Goal: Task Accomplishment & Management: Manage account settings

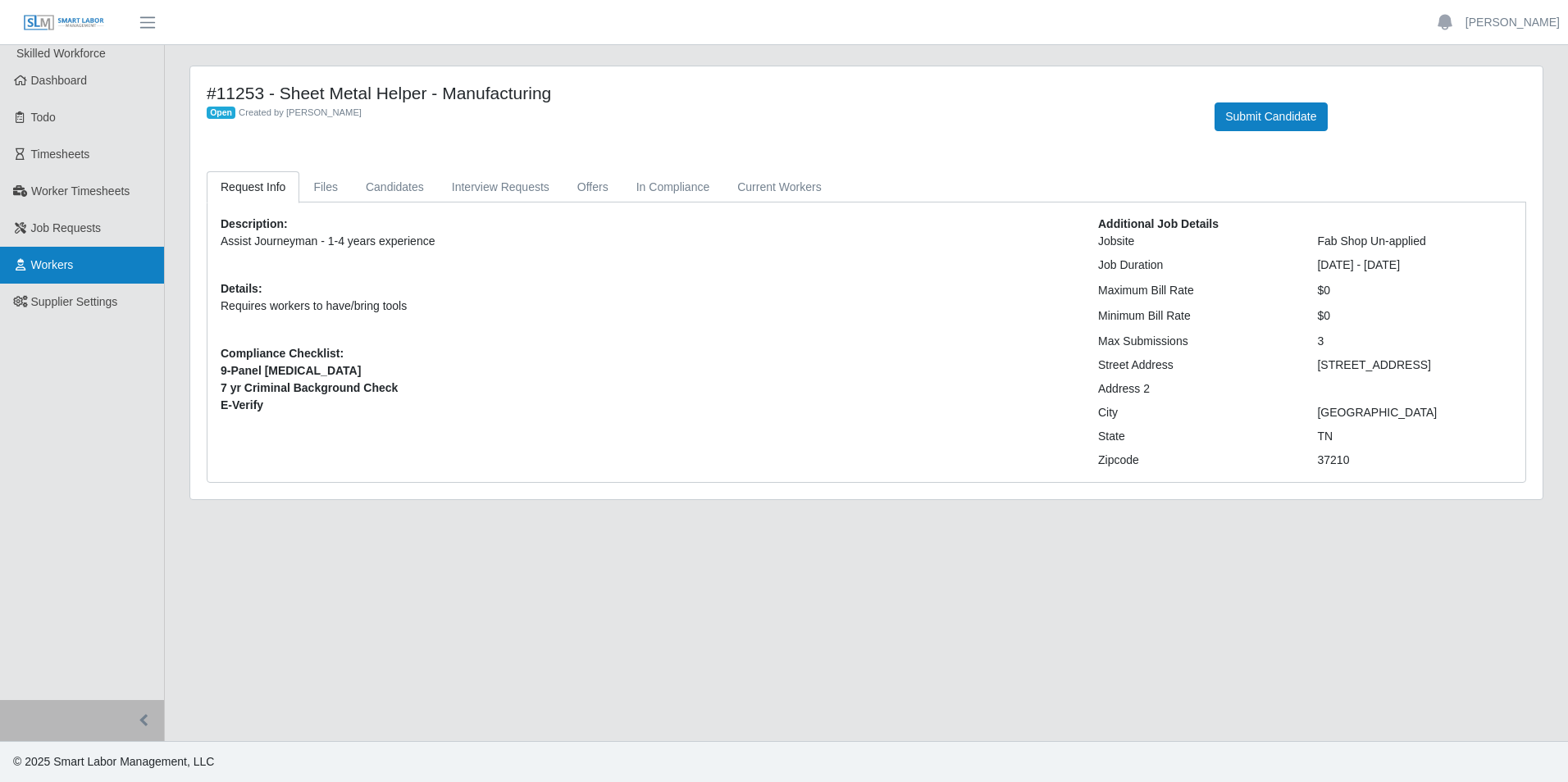
click at [102, 260] on link "Workers" at bounding box center [81, 265] width 164 height 37
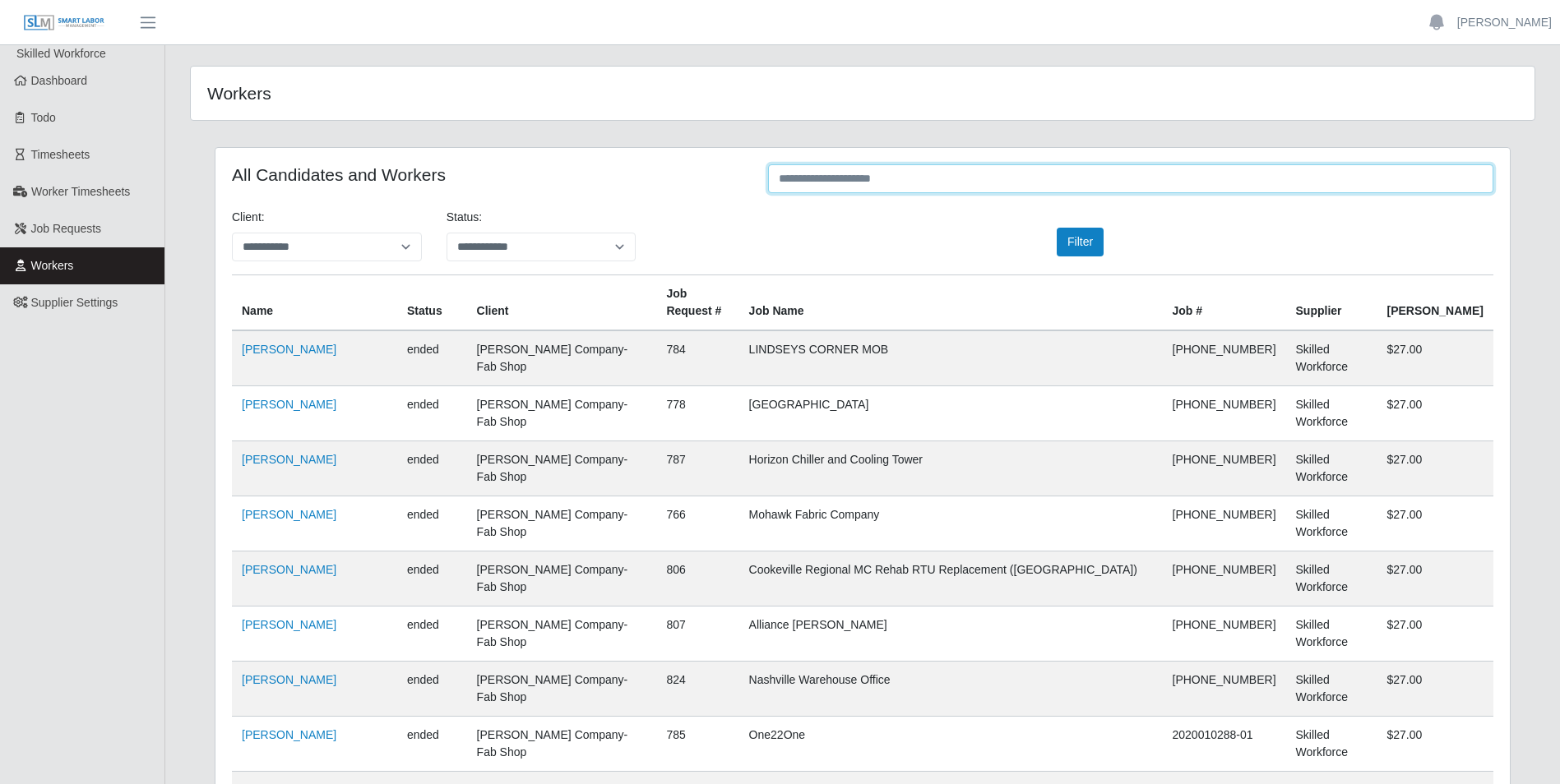
click at [829, 185] on input "text" at bounding box center [1131, 178] width 725 height 28
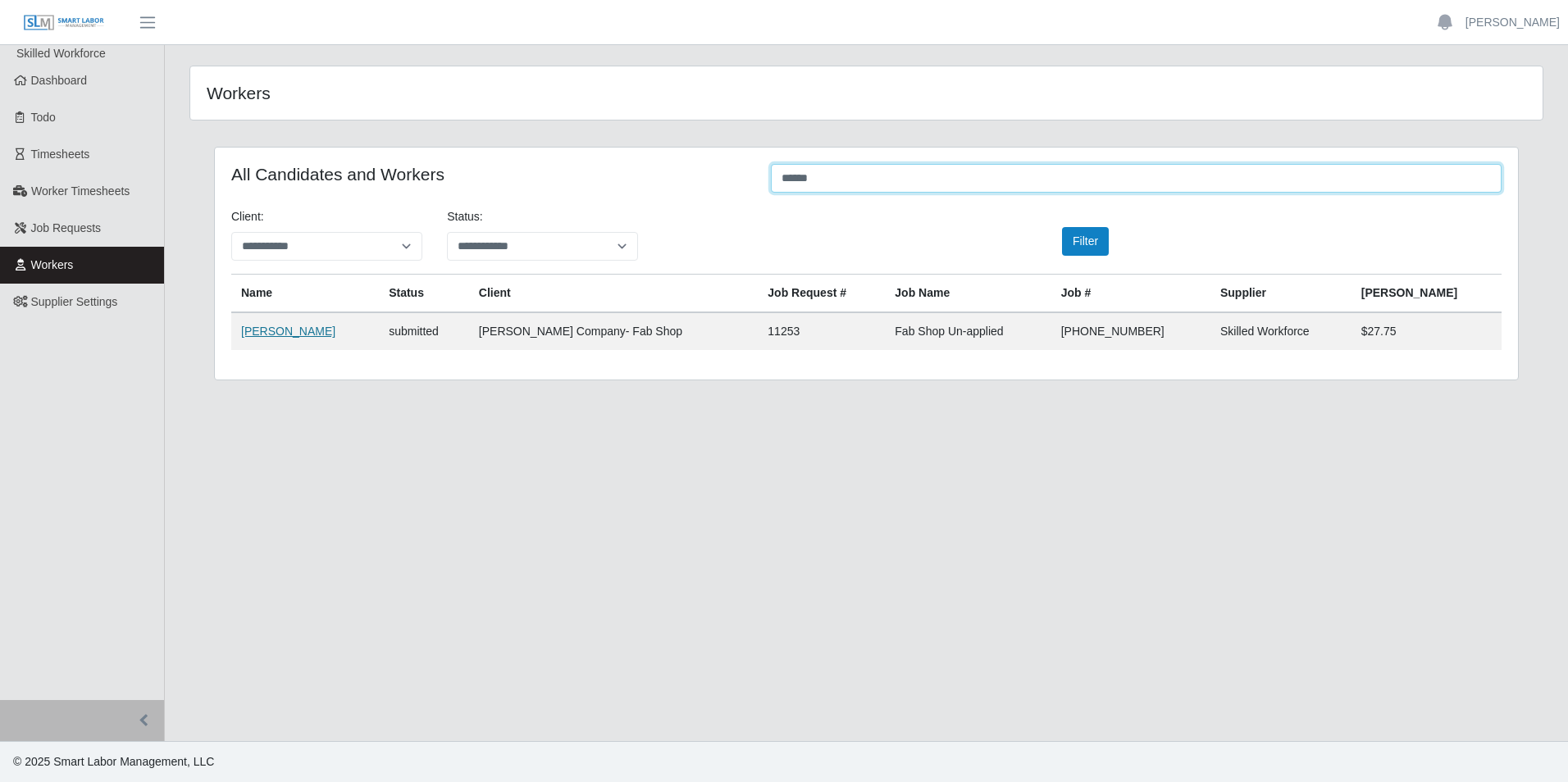
type input "******"
click at [297, 330] on link "[PERSON_NAME]" at bounding box center [289, 331] width 95 height 13
click at [1541, 27] on link "[PERSON_NAME]" at bounding box center [1512, 23] width 95 height 17
click at [1465, 113] on link "Logout" at bounding box center [1493, 114] width 148 height 34
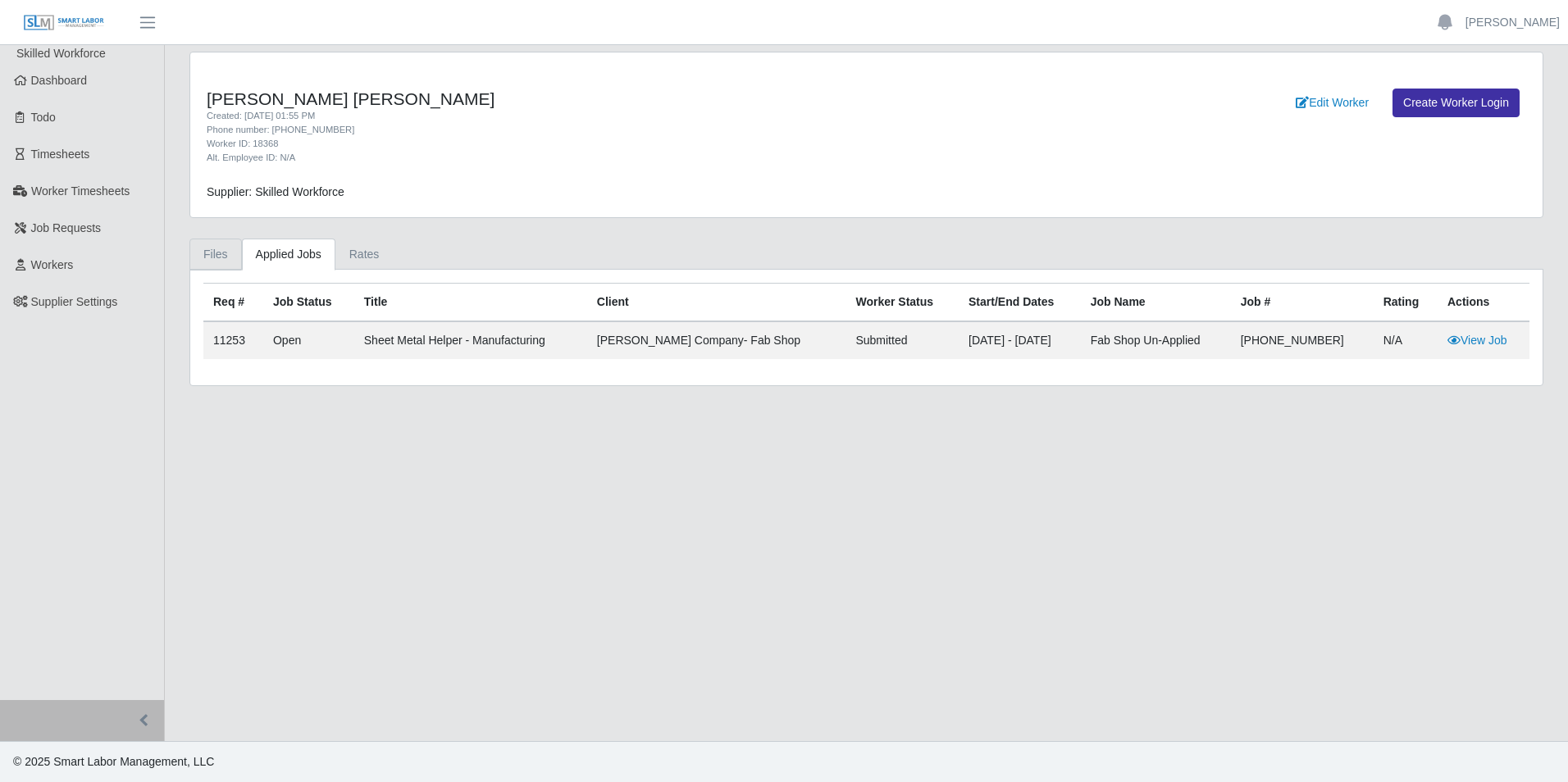
click at [218, 258] on link "Files" at bounding box center [215, 255] width 52 height 32
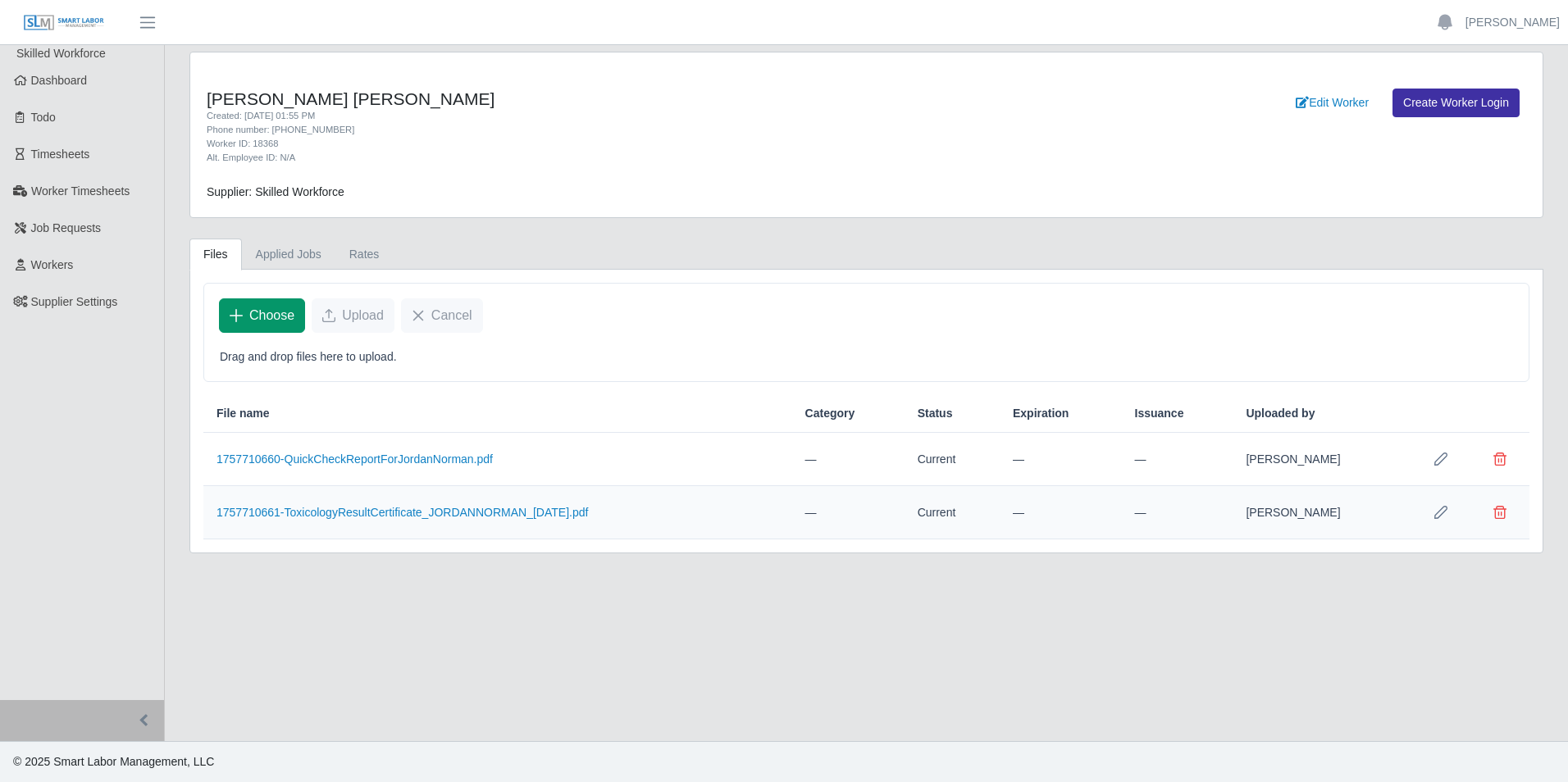
click at [266, 315] on span "Choose" at bounding box center [272, 315] width 45 height 20
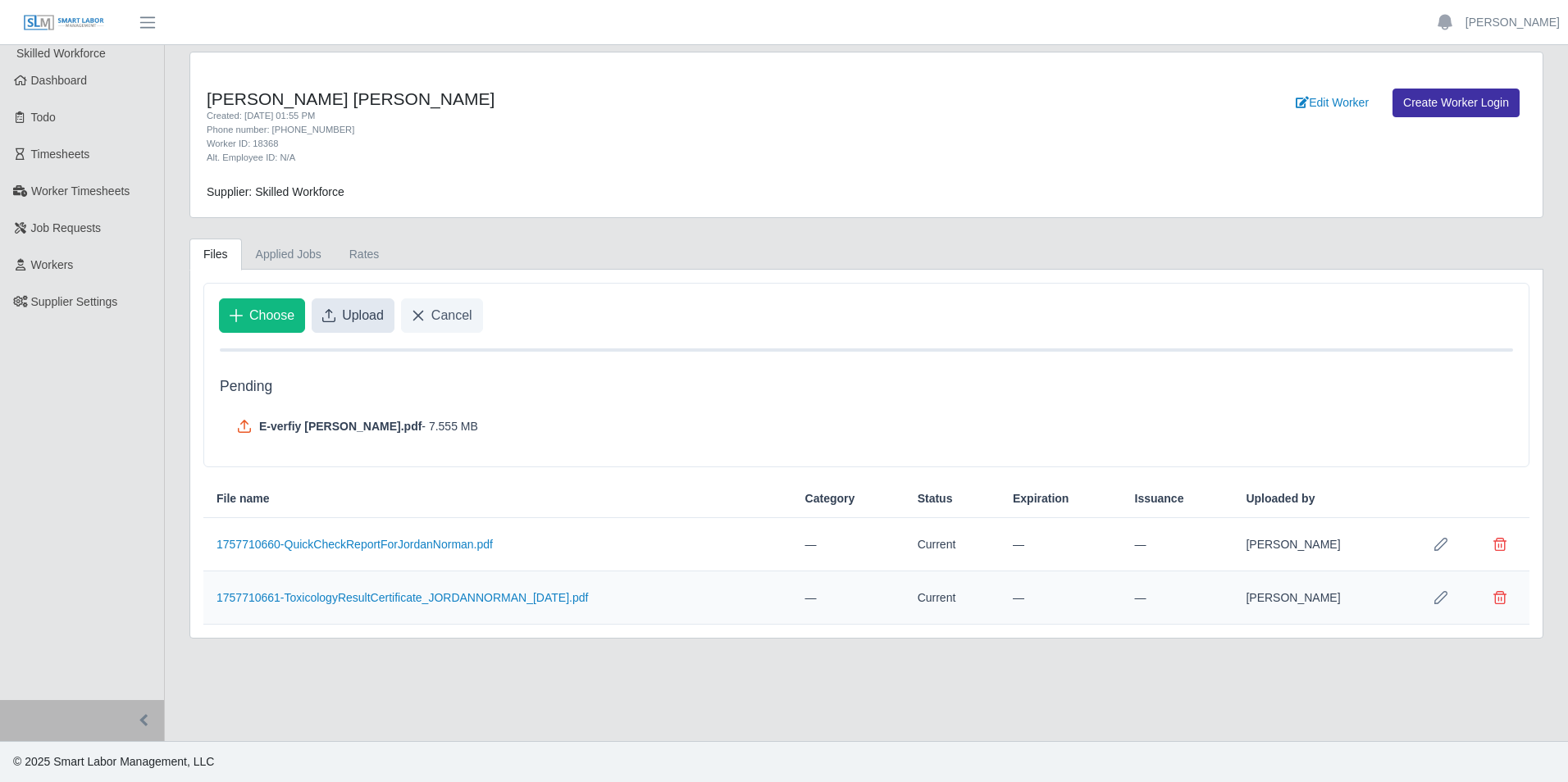
click at [367, 315] on span "Upload" at bounding box center [363, 315] width 42 height 20
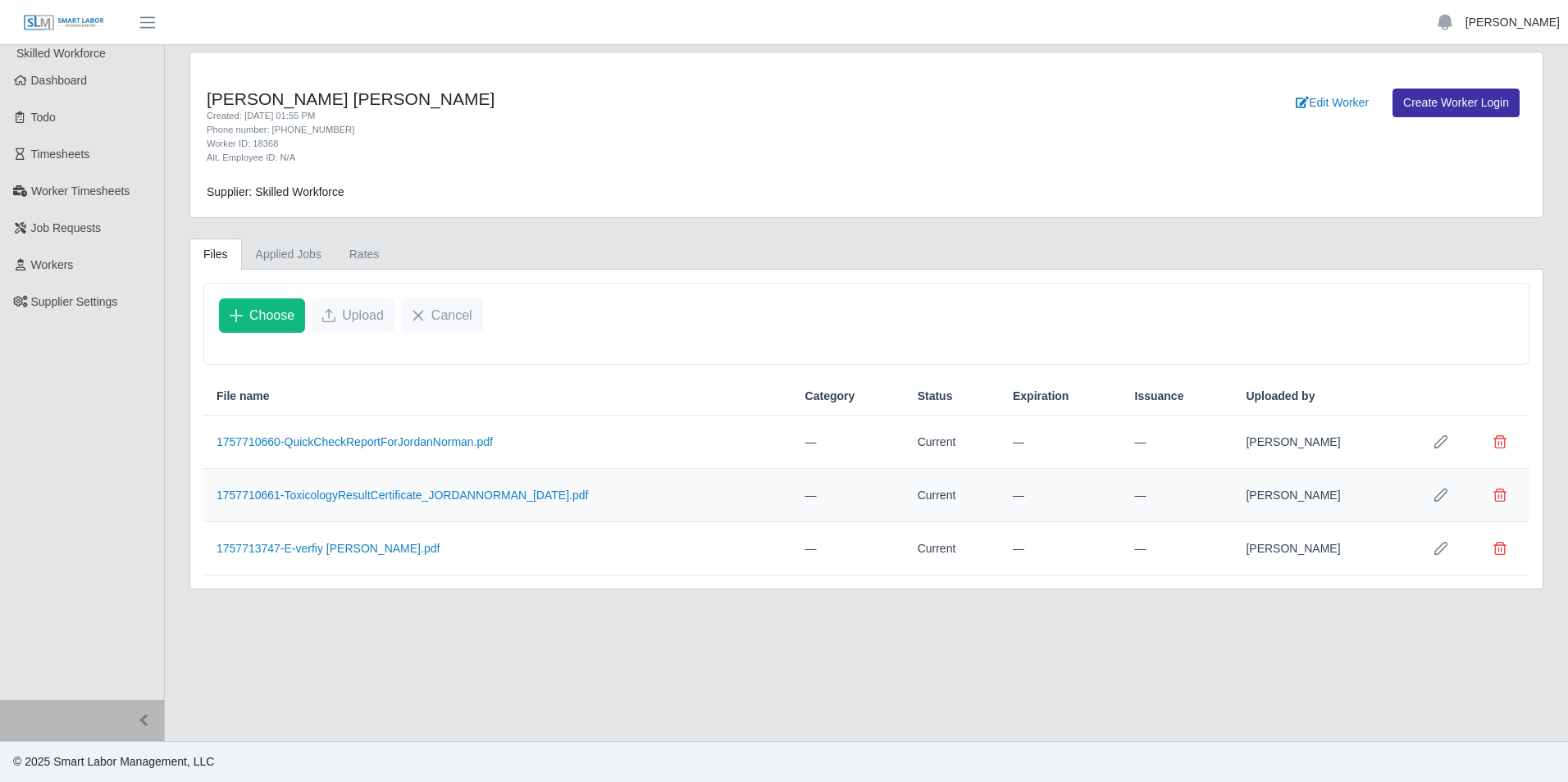
click at [1530, 20] on link "[PERSON_NAME]" at bounding box center [1512, 23] width 95 height 17
click at [1488, 112] on link "Logout" at bounding box center [1493, 114] width 148 height 34
